Goal: Information Seeking & Learning: Learn about a topic

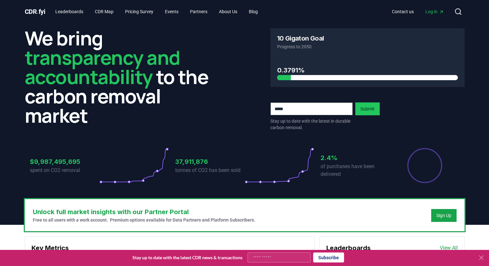
click at [482, 259] on icon at bounding box center [482, 257] width 8 height 8
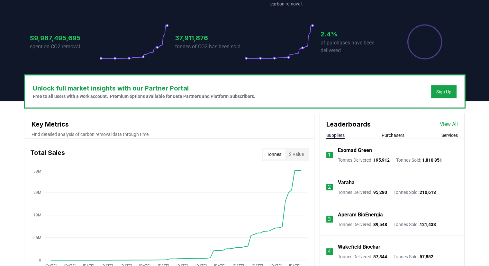
scroll to position [193, 0]
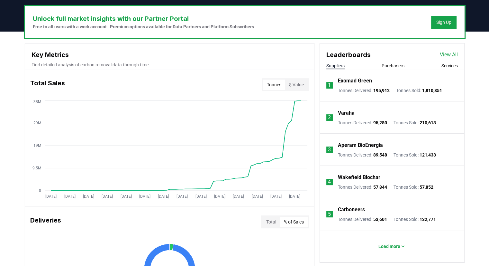
click at [291, 223] on button "% of Sales" at bounding box center [294, 221] width 28 height 10
click at [295, 223] on button "% of Sales" at bounding box center [294, 221] width 28 height 10
click at [268, 221] on button "Total" at bounding box center [271, 221] width 18 height 10
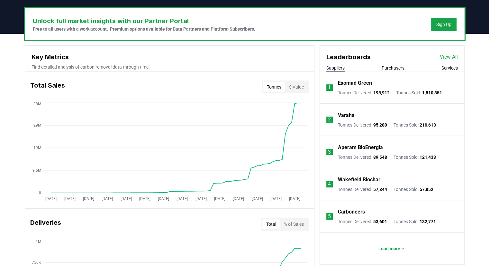
scroll to position [129, 0]
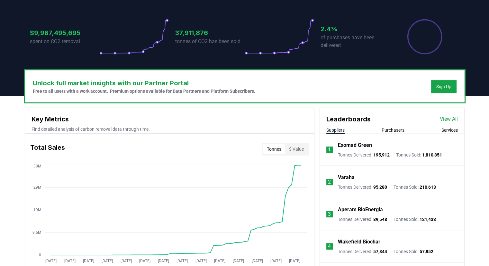
click at [400, 131] on button "Purchasers" at bounding box center [393, 130] width 23 height 6
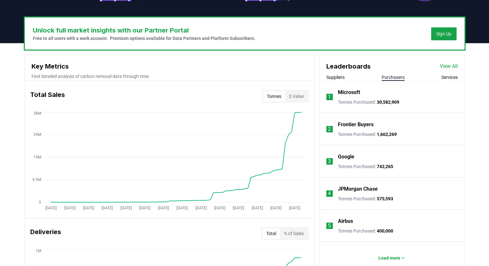
scroll to position [193, 0]
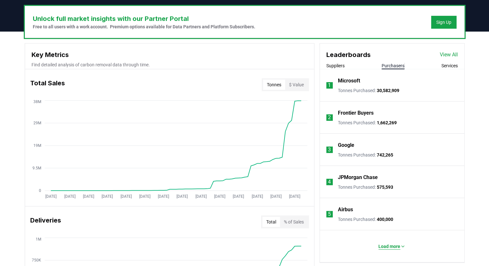
click at [395, 245] on p "Load more" at bounding box center [390, 246] width 22 height 6
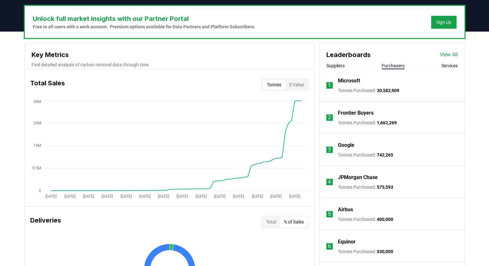
click at [294, 221] on button "% of Sales" at bounding box center [294, 221] width 28 height 10
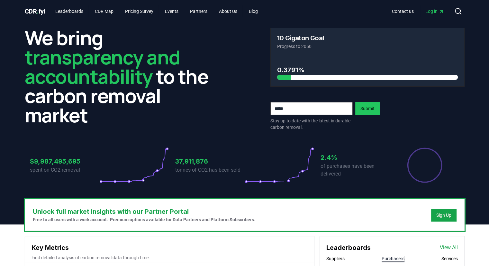
scroll to position [0, 0]
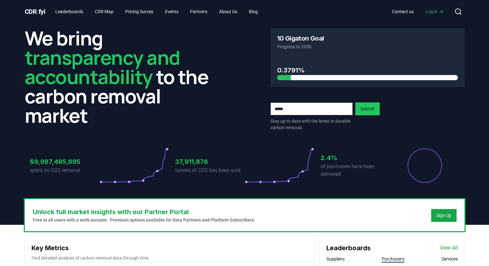
click at [14, 193] on header "We bring transparency and accountability to the carbon removal market 10 Gigato…" at bounding box center [244, 123] width 489 height 201
